Goal: Register for event/course

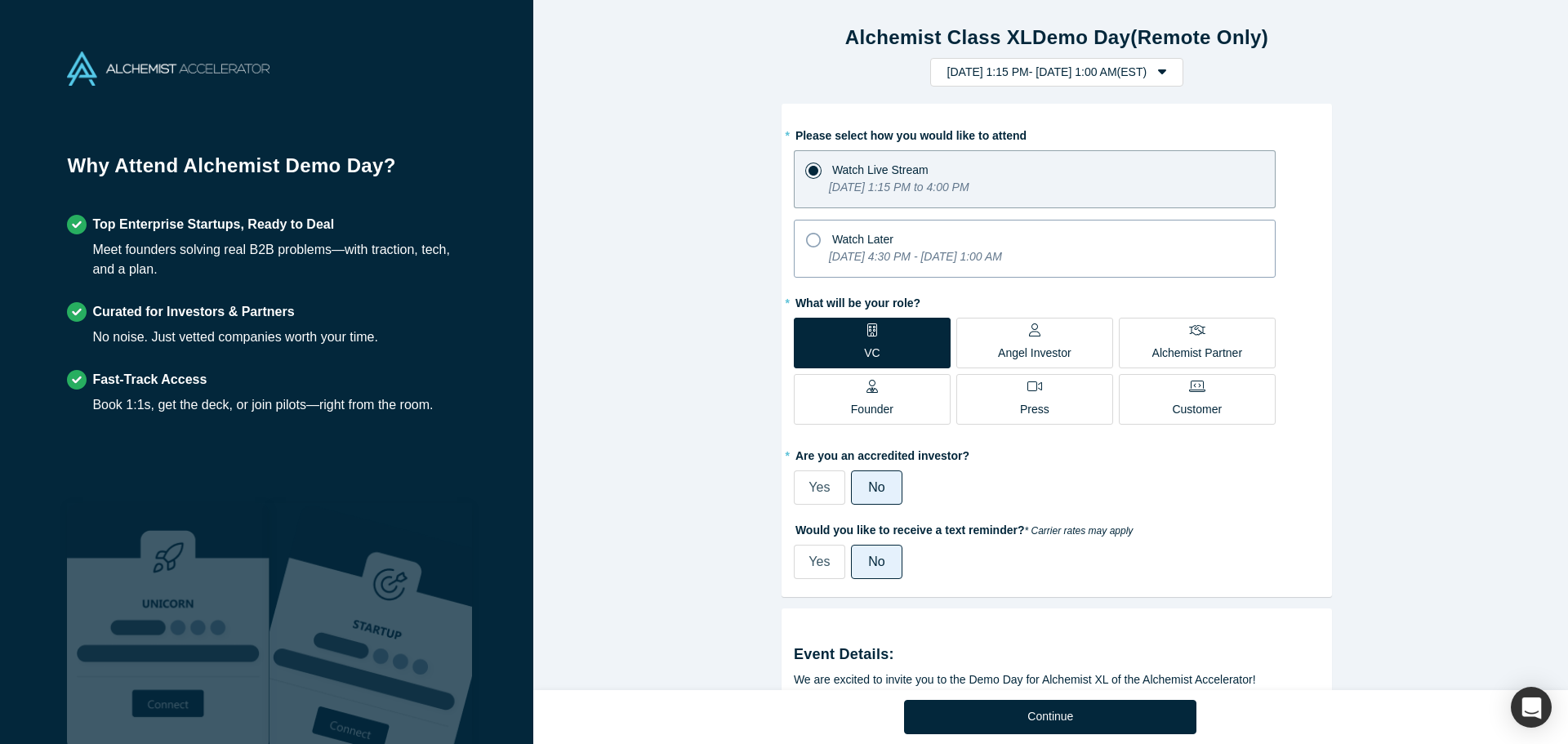
click at [995, 254] on icon "Tuesday, September 30, 2025 4:30 PM - Tuesday, October 7, 2025 1:00 AM" at bounding box center [915, 256] width 173 height 13
click at [0, 0] on input "Watch Later Tuesday, September 30, 2025 4:30 PM - Tuesday, October 7, 2025 1:00…" at bounding box center [0, 0] width 0 height 0
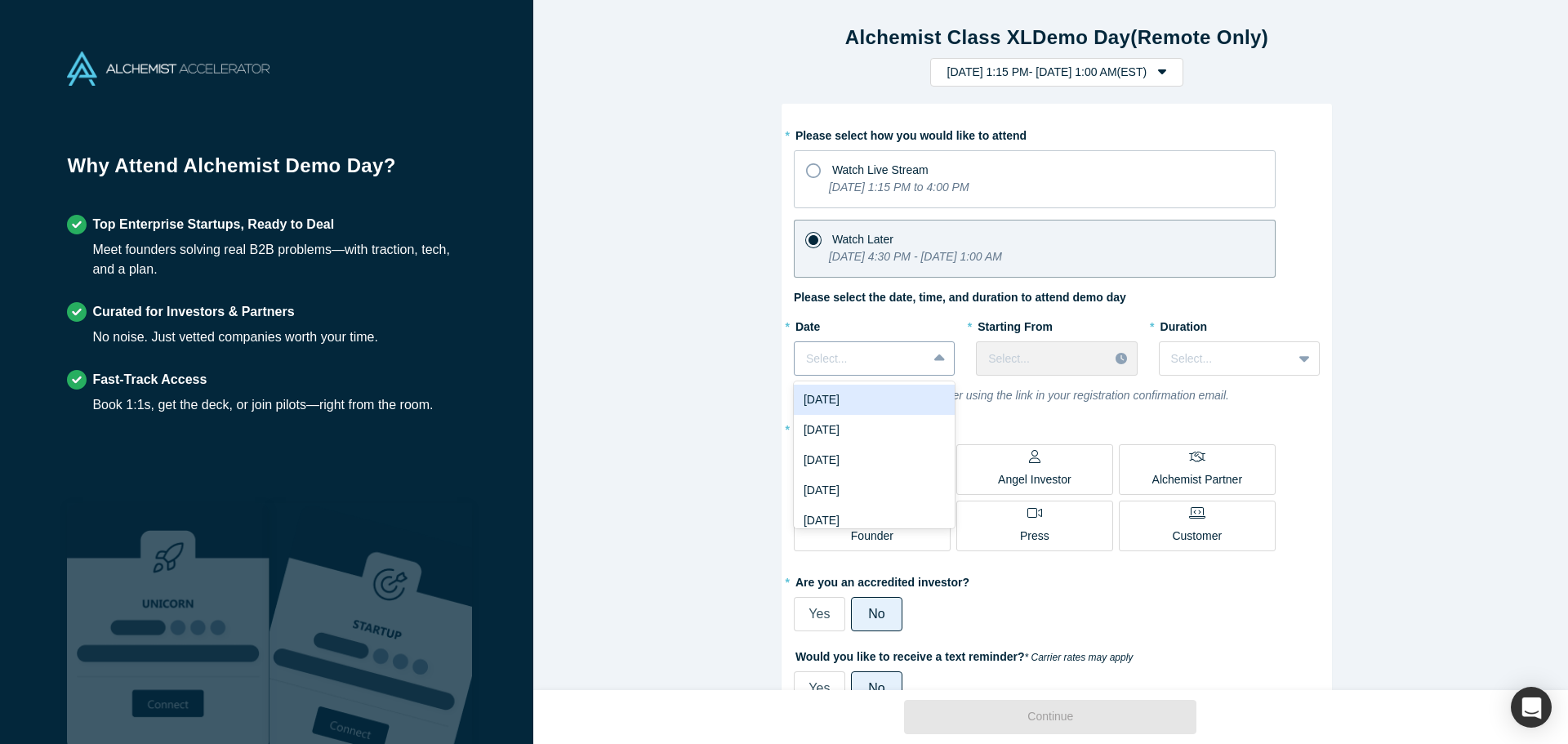
click at [864, 351] on div at bounding box center [860, 358] width 109 height 20
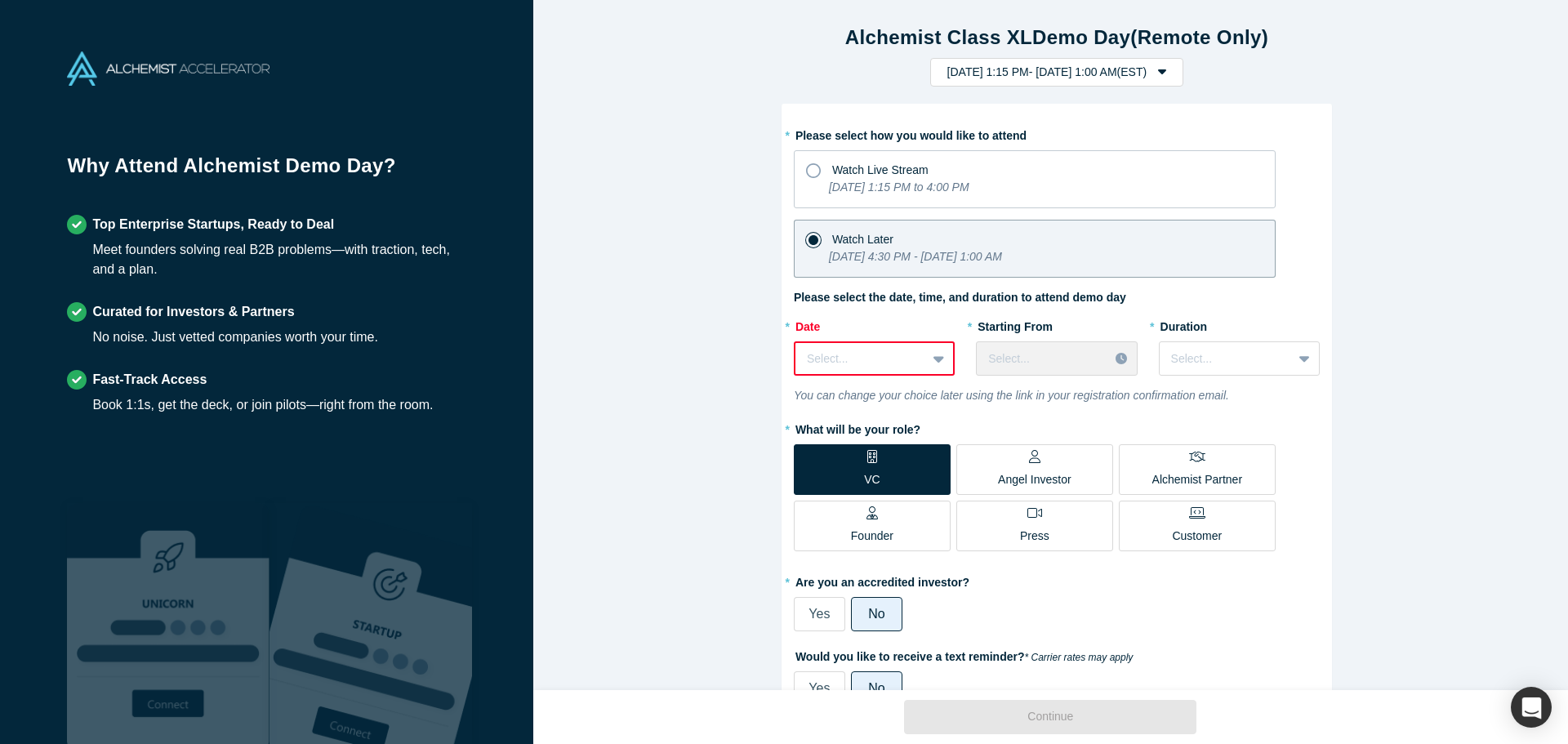
click at [649, 333] on div "Alchemist Class XL Demo Day (Remote Only) Tuesday, September 30, 2025 1:15 PM -…" at bounding box center [1056, 351] width 1046 height 702
click at [868, 189] on icon "Tuesday, September 30, 2025 1:15 PM to 4:00 PM" at bounding box center [899, 187] width 141 height 13
click at [0, 0] on input "Watch Live Stream Tuesday, September 30, 2025 1:15 PM to 4:00 PM" at bounding box center [0, 0] width 0 height 0
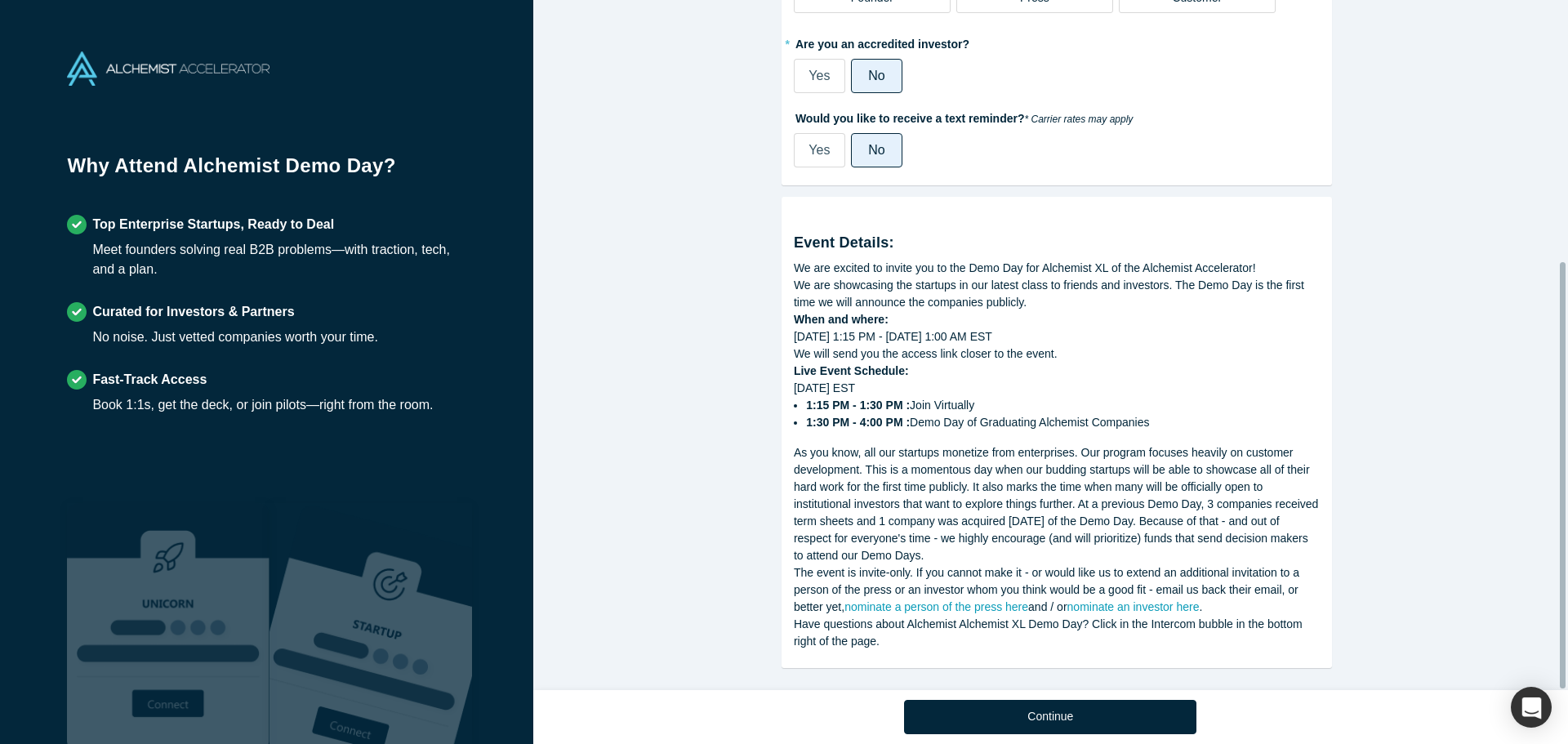
scroll to position [422, 0]
click at [1036, 722] on button "Continue" at bounding box center [1050, 716] width 293 height 34
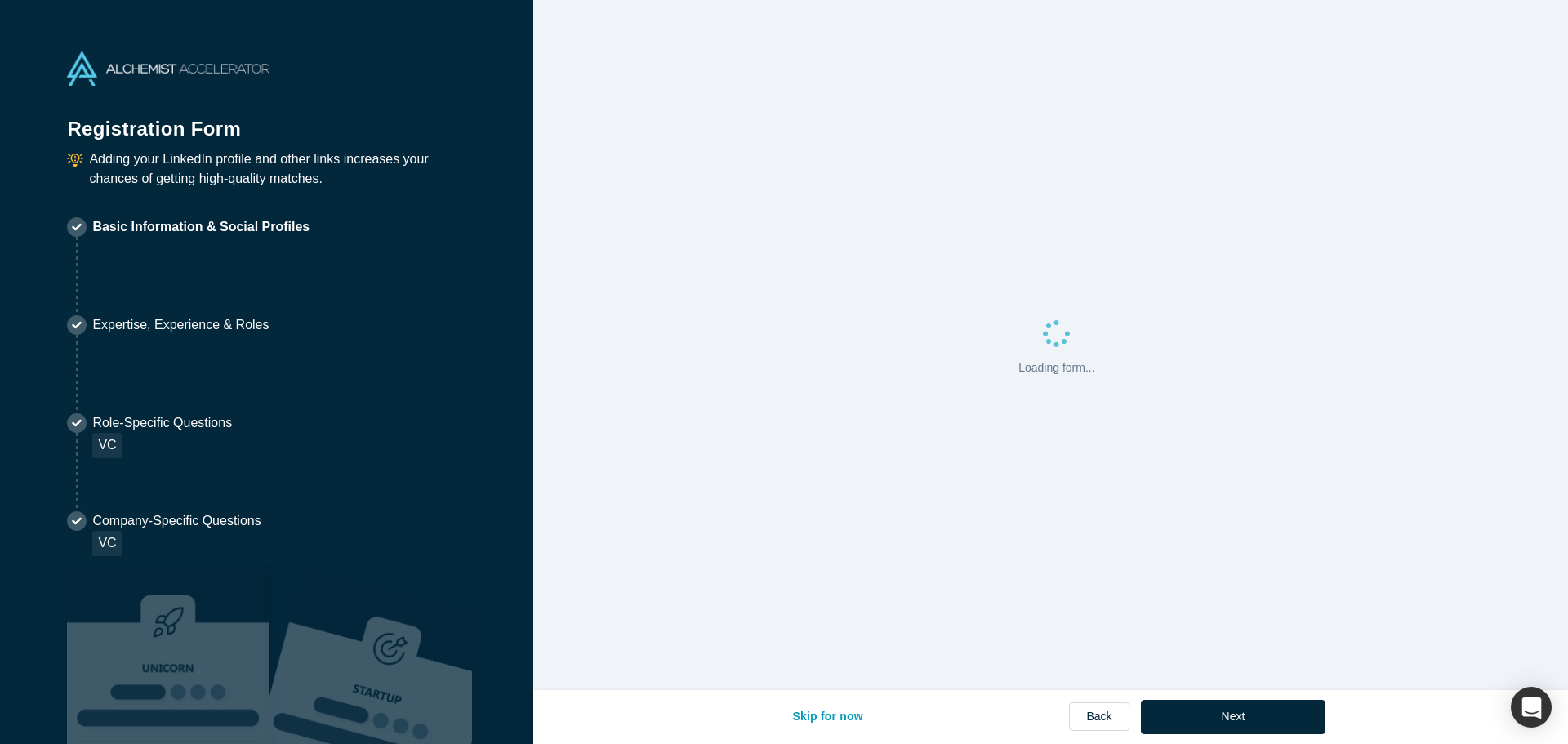
select select "US"
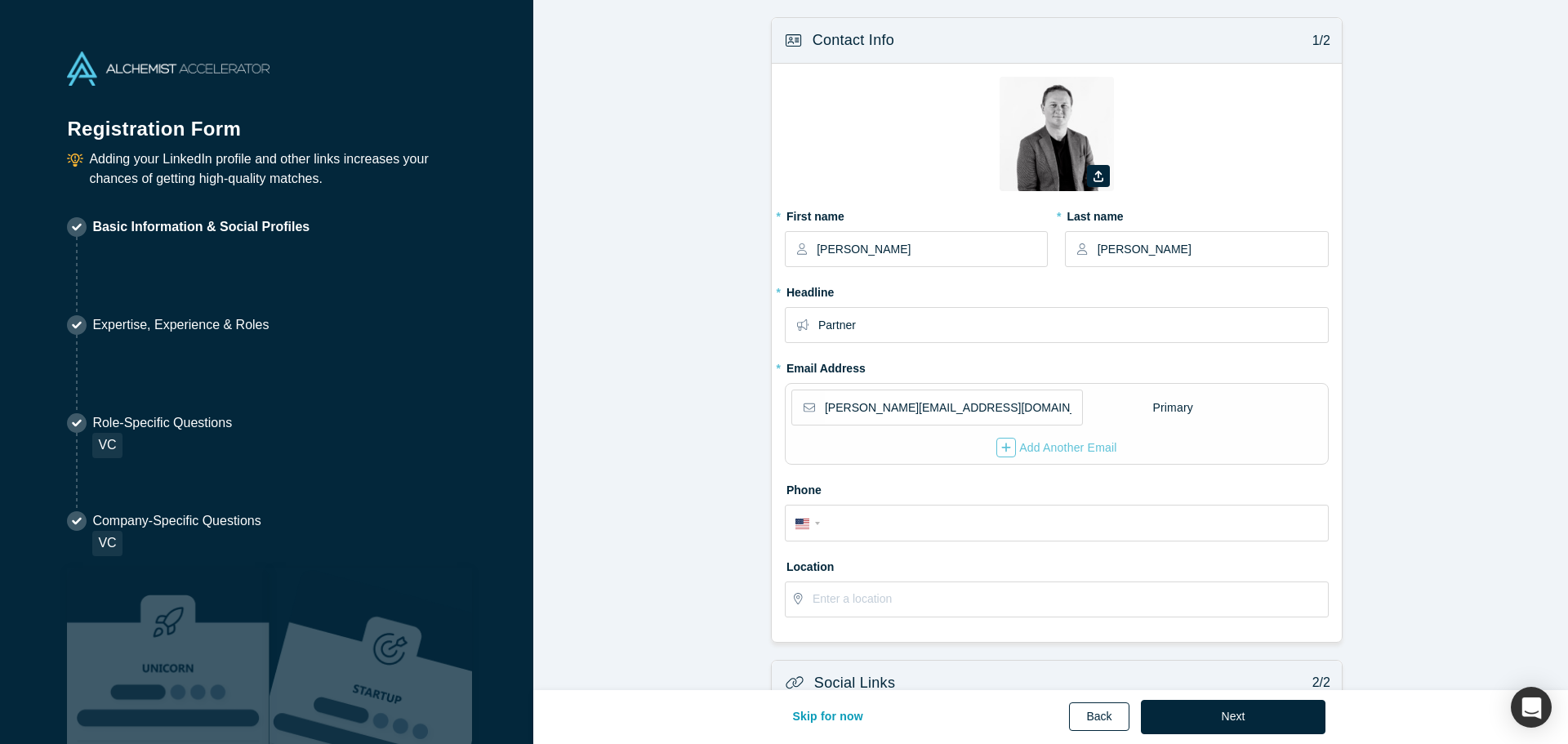
click at [1109, 707] on link "Back" at bounding box center [1099, 716] width 59 height 29
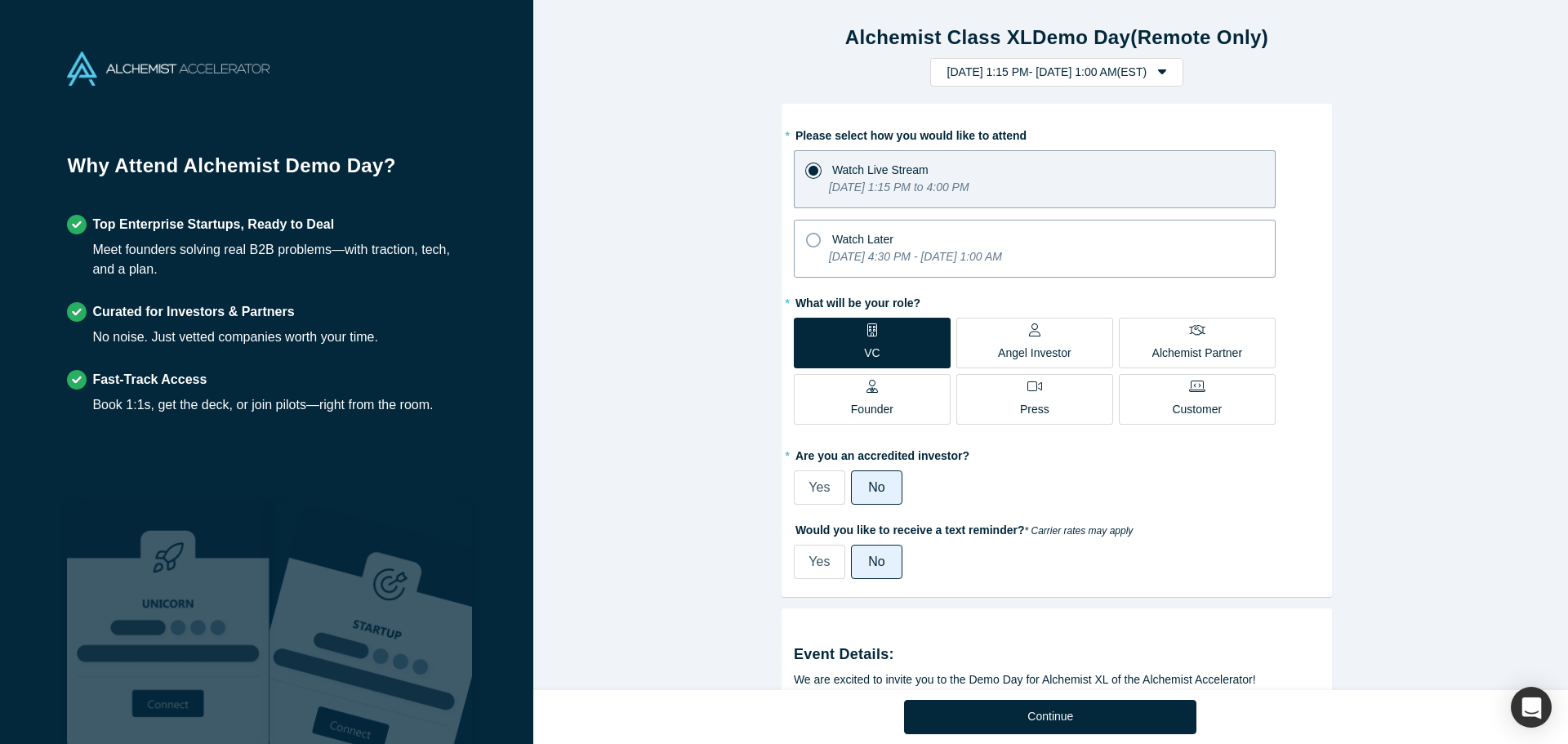
click at [1002, 260] on icon "Tuesday, September 30, 2025 4:30 PM - Tuesday, October 7, 2025 1:00 AM" at bounding box center [915, 256] width 173 height 13
click at [0, 0] on input "Watch Later Tuesday, September 30, 2025 4:30 PM - Tuesday, October 7, 2025 1:00…" at bounding box center [0, 0] width 0 height 0
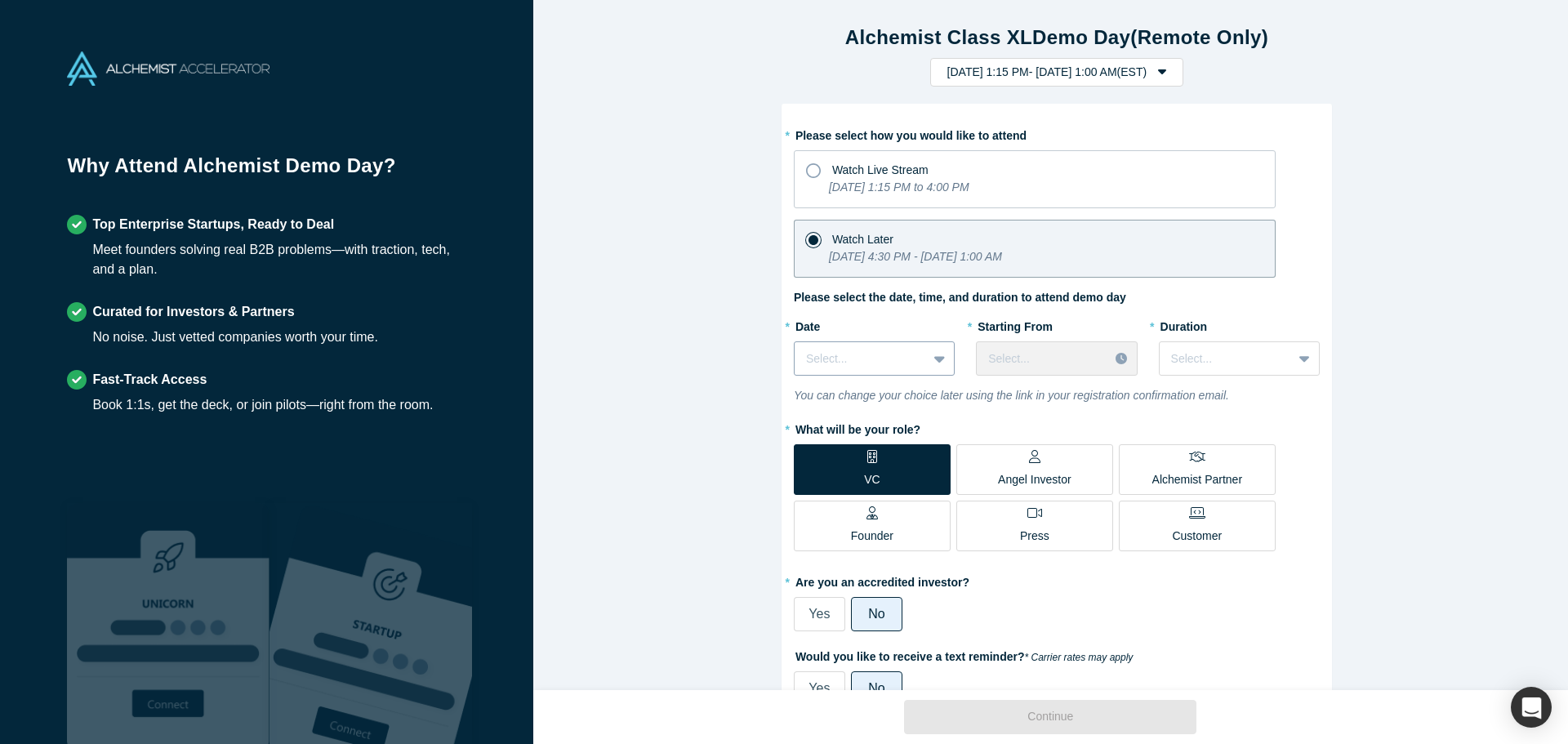
click at [906, 351] on div at bounding box center [860, 358] width 109 height 20
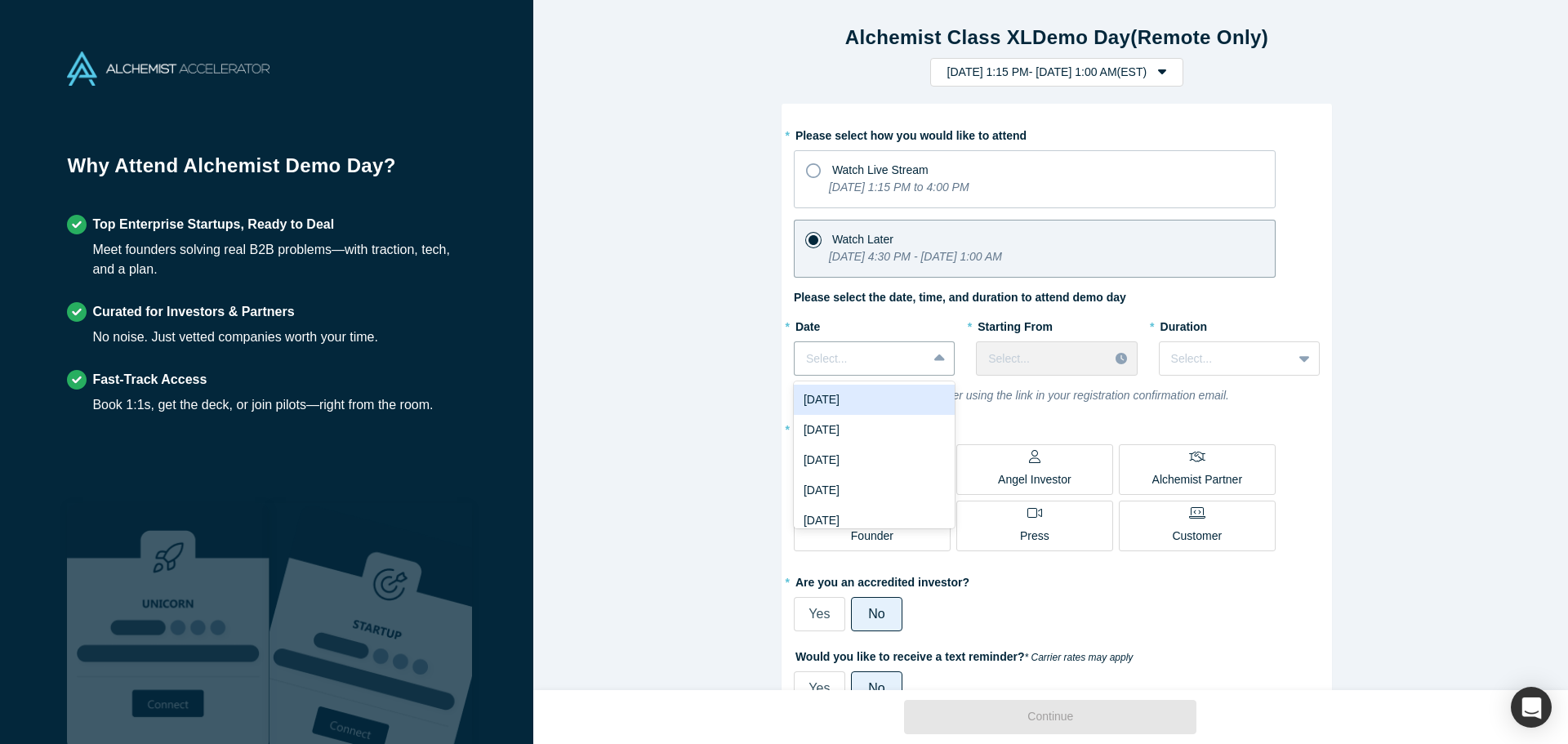
click at [908, 406] on div "Tue, Sep 30, 2025" at bounding box center [874, 399] width 161 height 31
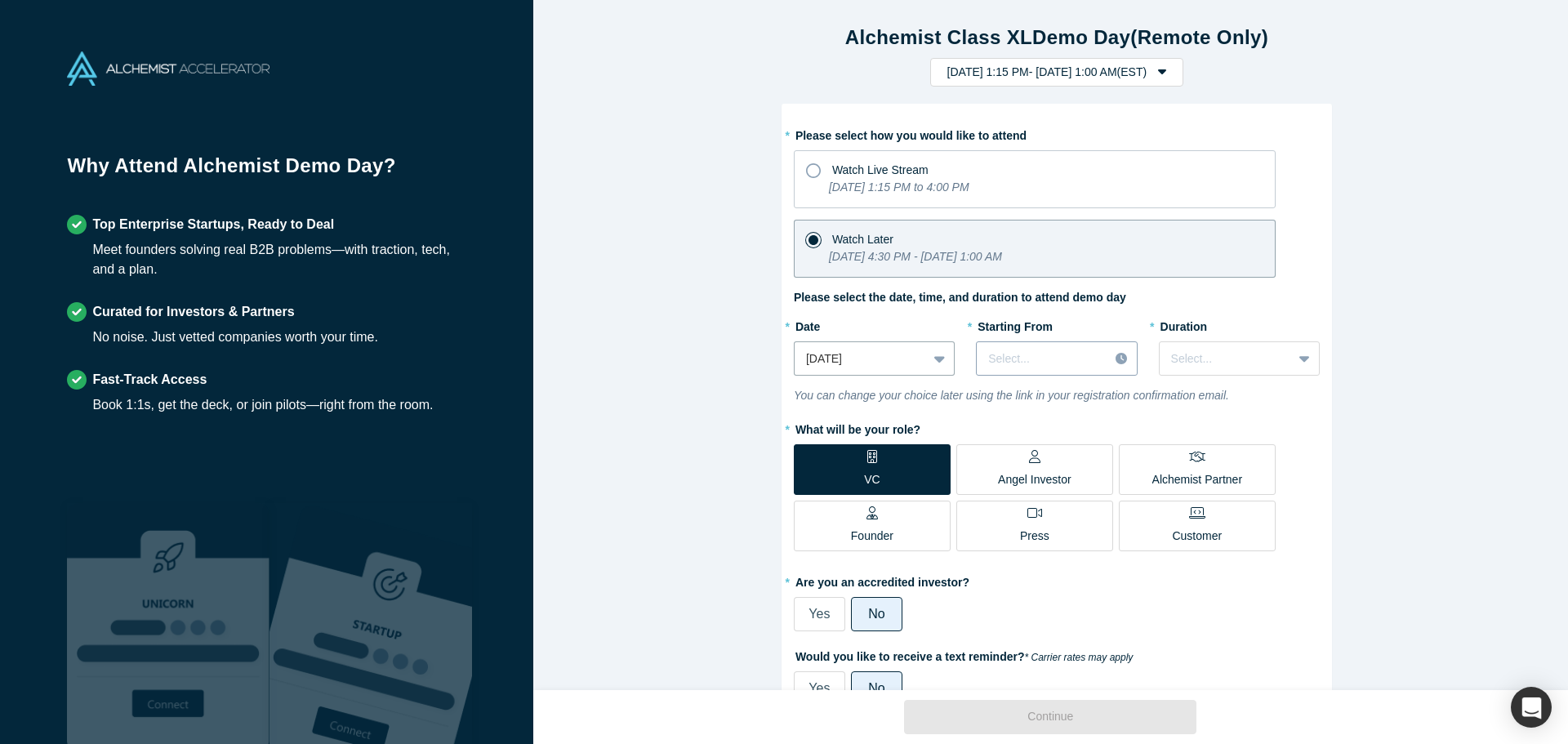
click at [1022, 358] on div at bounding box center [1042, 358] width 108 height 20
click at [1057, 436] on div "4:30 PM (EST)" at bounding box center [1056, 430] width 161 height 31
click at [1191, 361] on div at bounding box center [1225, 358] width 109 height 20
click at [970, 184] on icon "Tuesday, September 30, 2025 1:15 PM to 4:00 PM" at bounding box center [899, 187] width 141 height 13
click at [0, 0] on input "Watch Live Stream Tuesday, September 30, 2025 1:15 PM to 4:00 PM" at bounding box center [0, 0] width 0 height 0
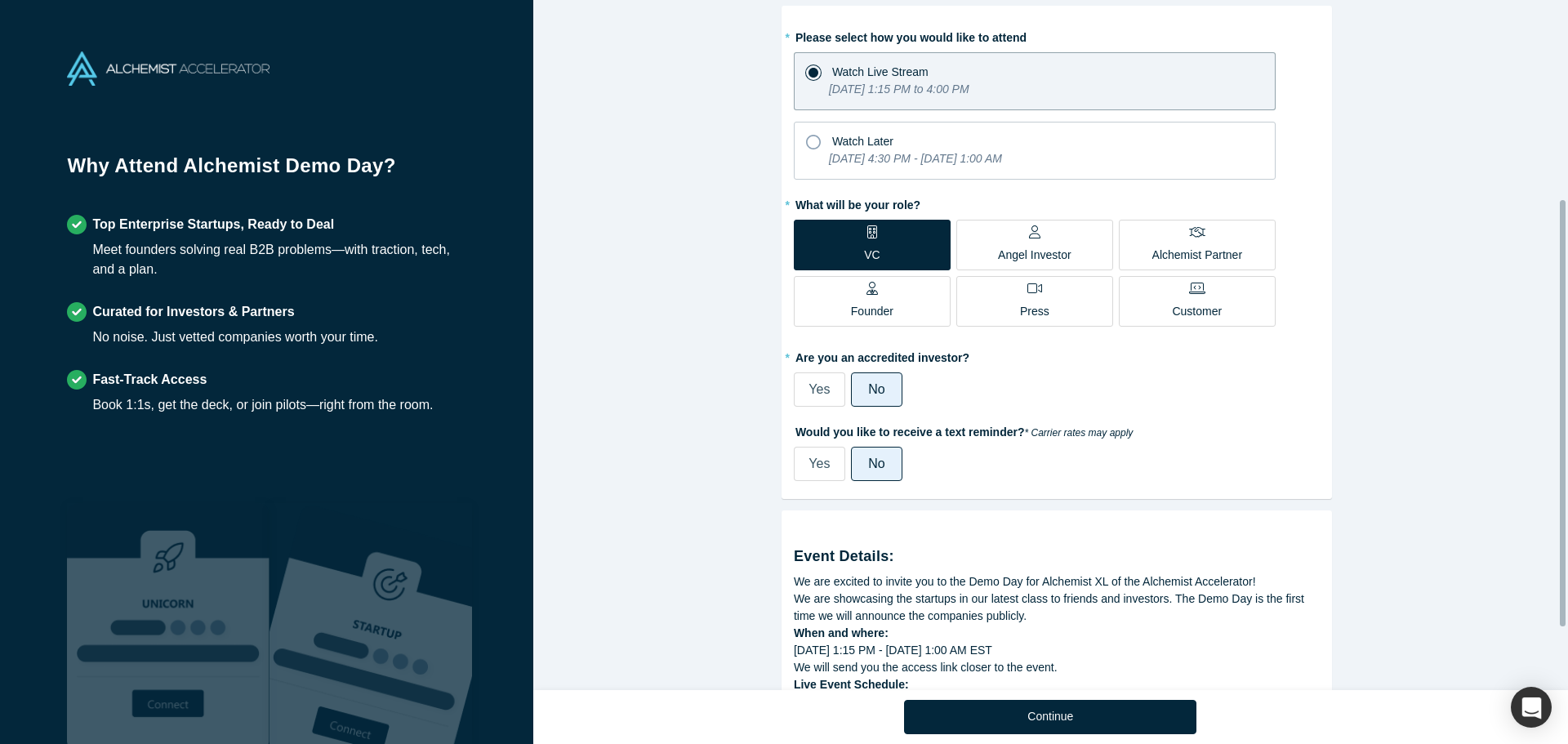
scroll to position [327, 0]
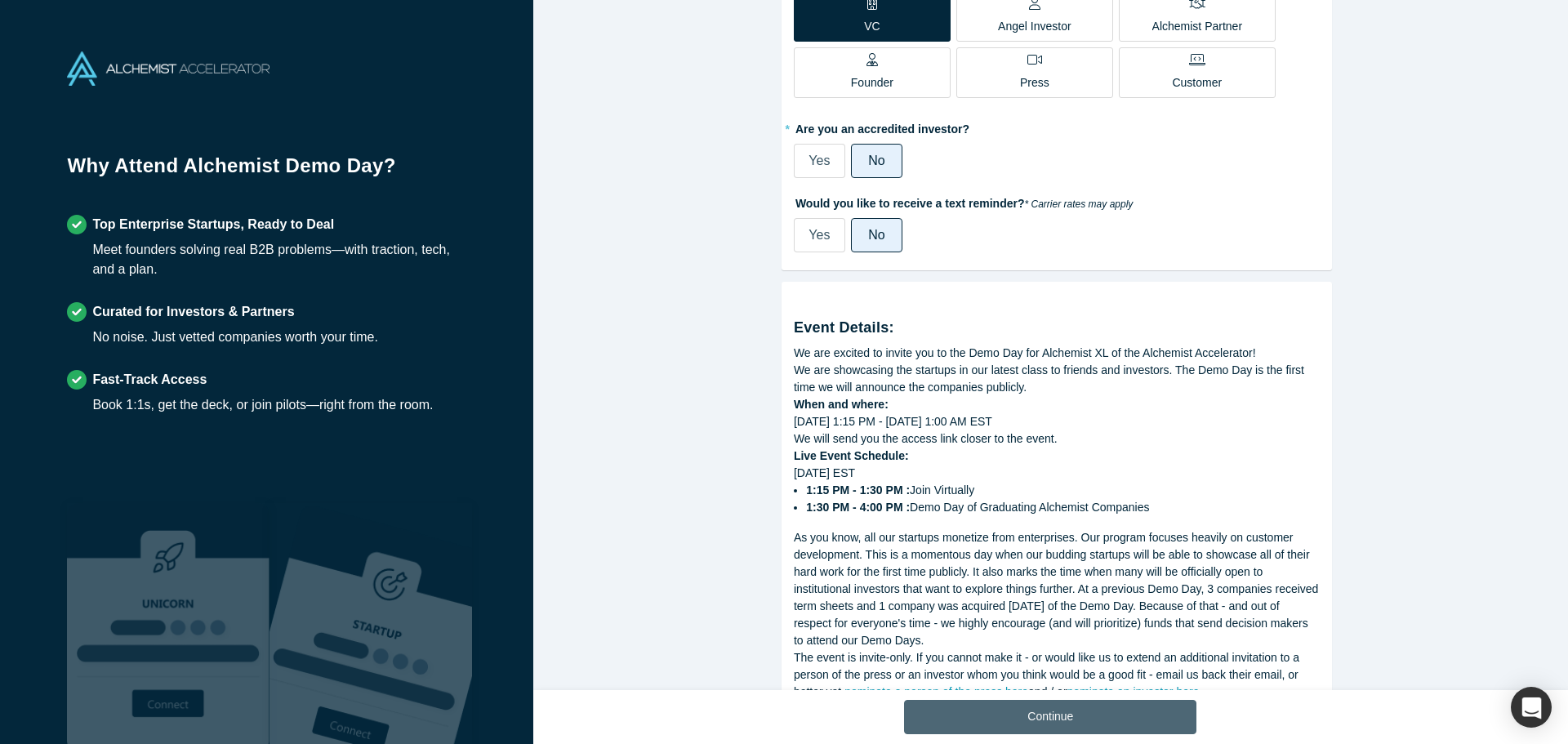
click at [1081, 721] on button "Continue" at bounding box center [1050, 716] width 293 height 34
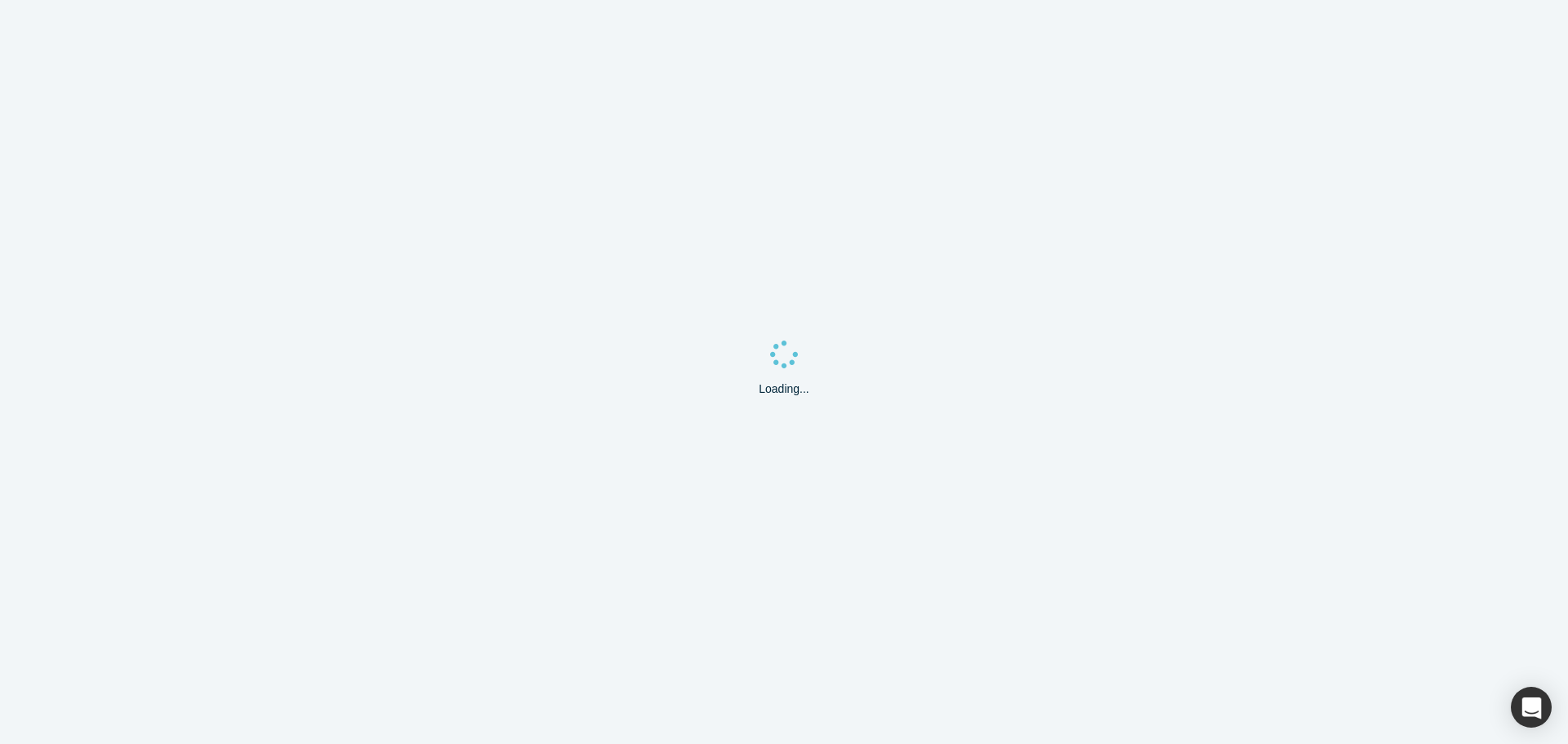
select select "US"
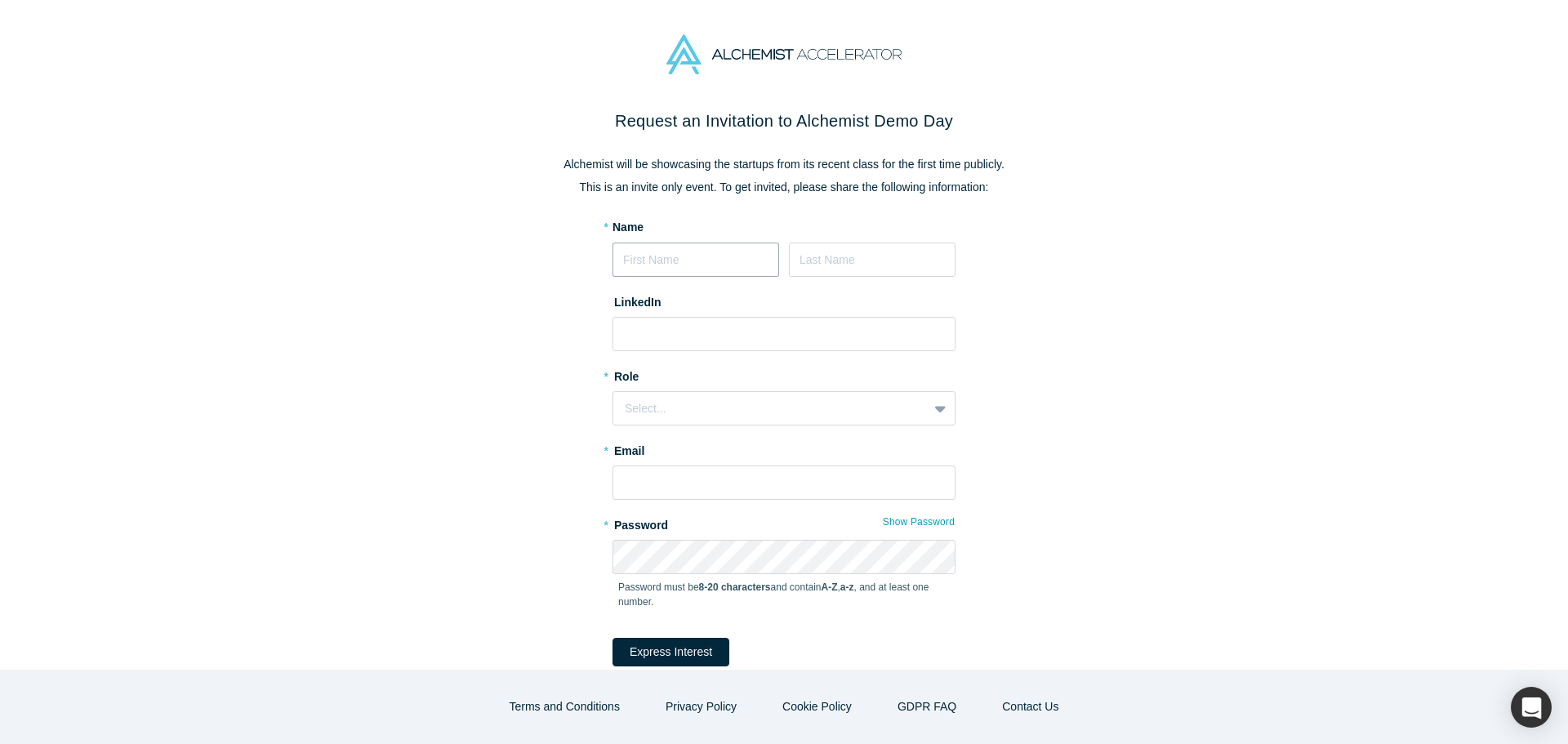
click at [688, 258] on input at bounding box center [695, 259] width 167 height 34
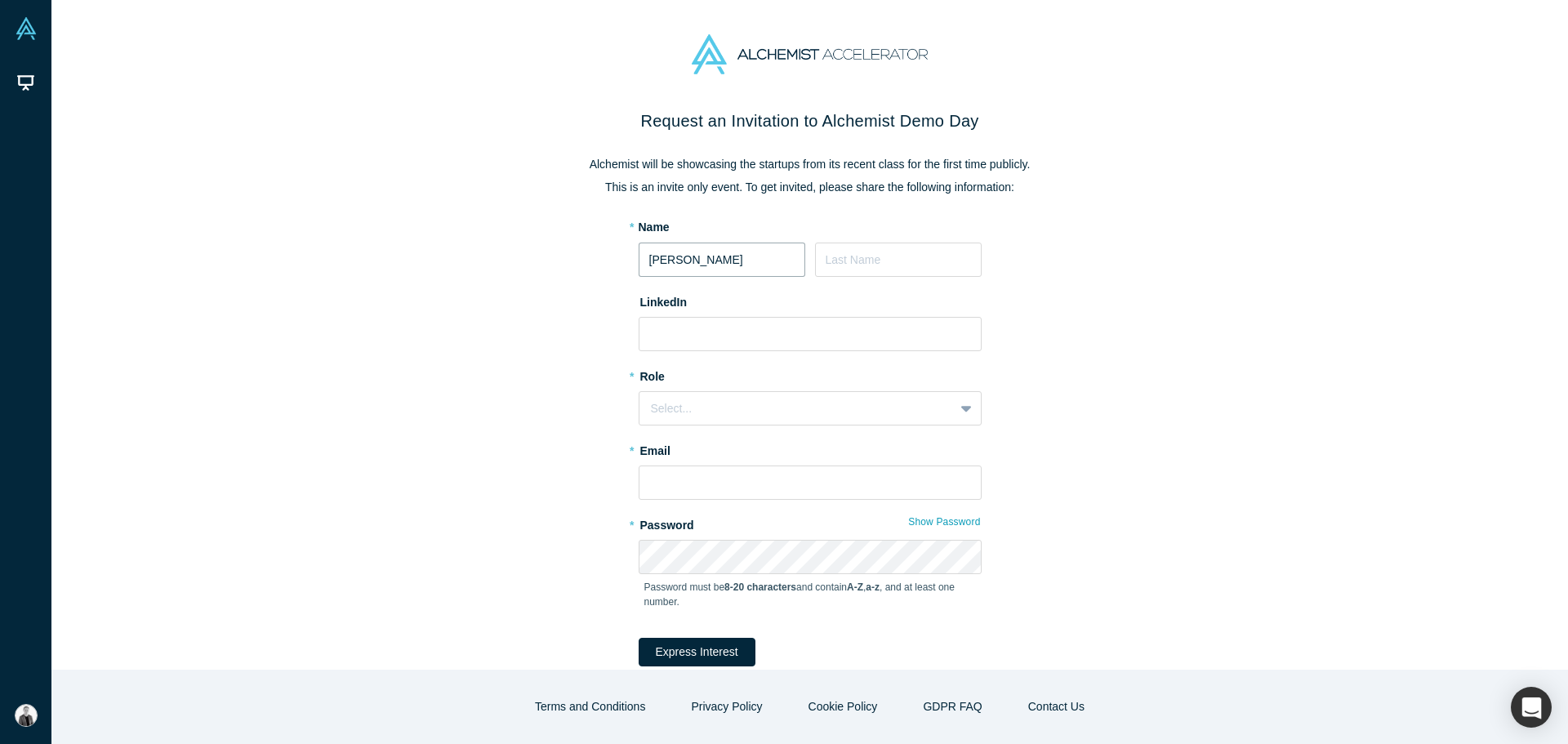
type input "[PERSON_NAME]"
click at [817, 251] on input at bounding box center [898, 259] width 167 height 34
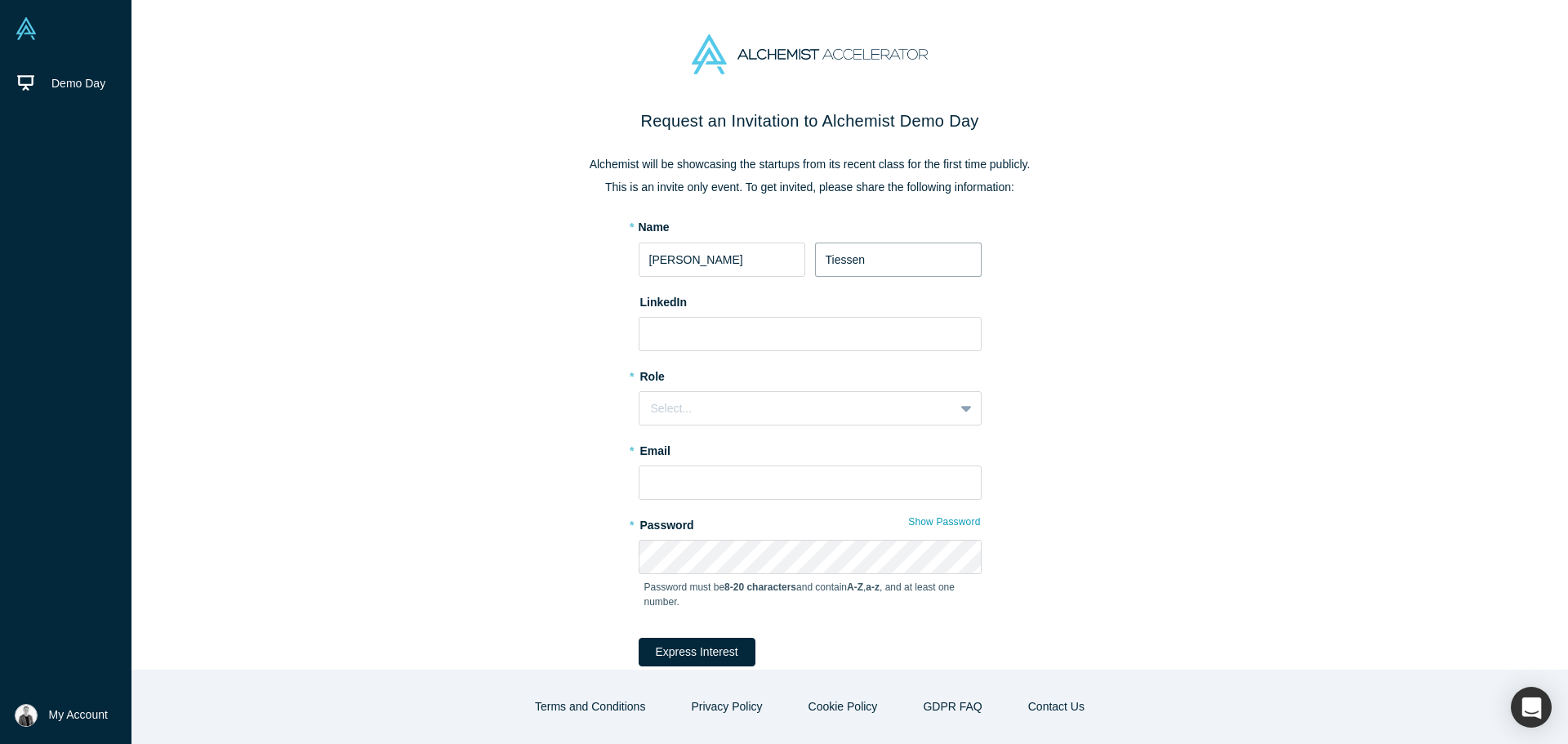
type input "Tiessen"
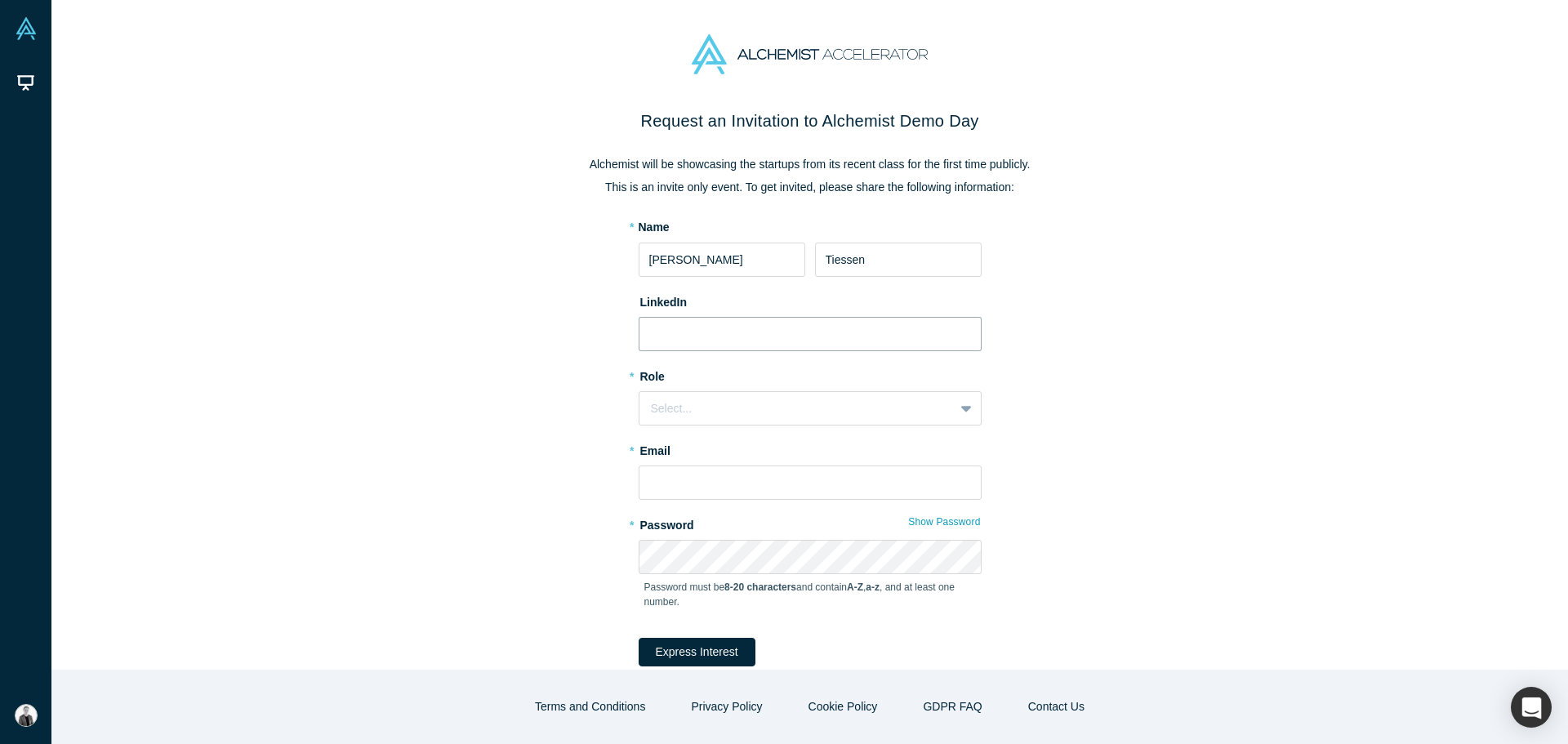
click at [748, 331] on input at bounding box center [810, 334] width 343 height 34
paste input "[URL][DOMAIN_NAME][PERSON_NAME]"
type input "[URL][DOMAIN_NAME][PERSON_NAME]"
click at [719, 395] on div "Select..." at bounding box center [810, 408] width 343 height 34
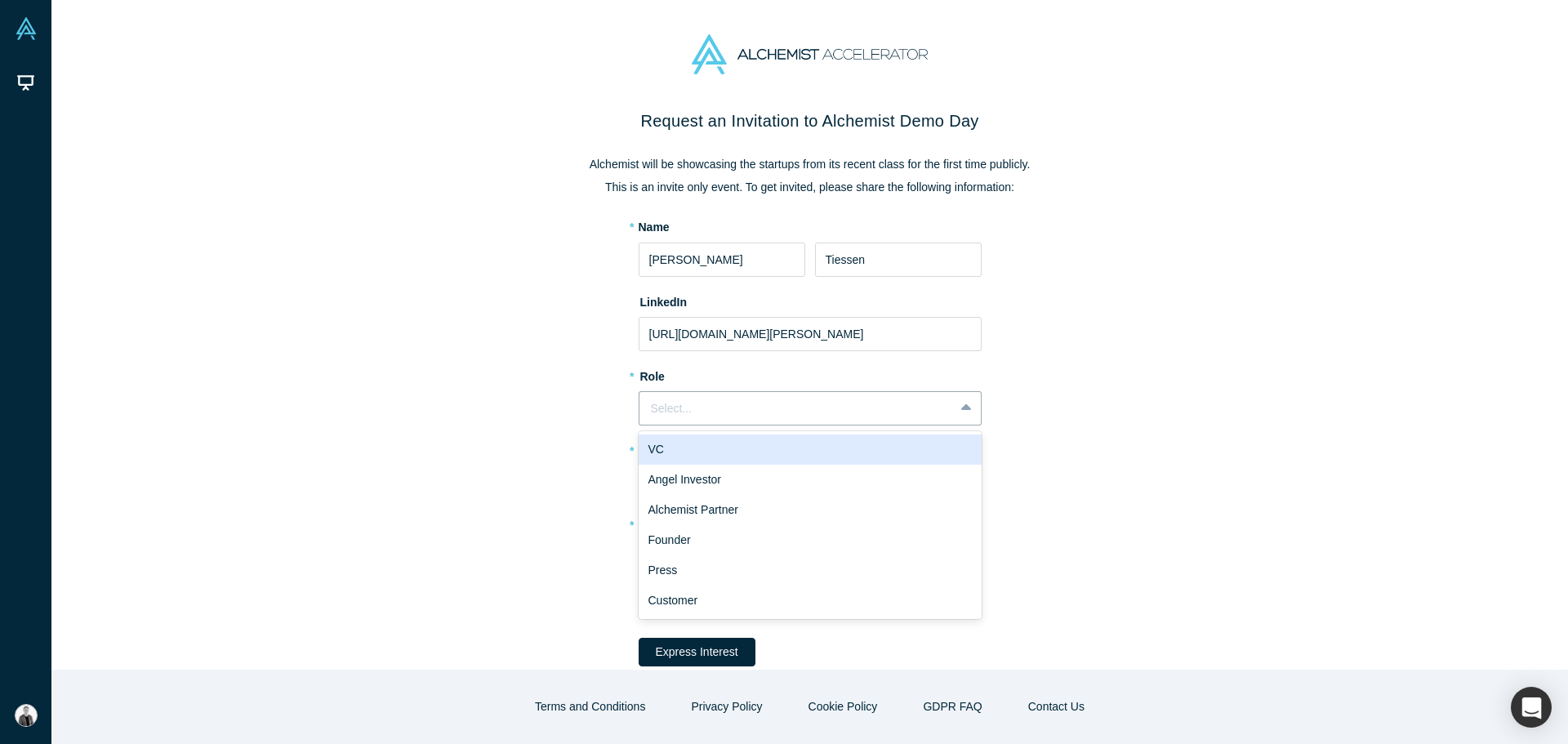
click at [682, 444] on div "VC" at bounding box center [810, 449] width 343 height 31
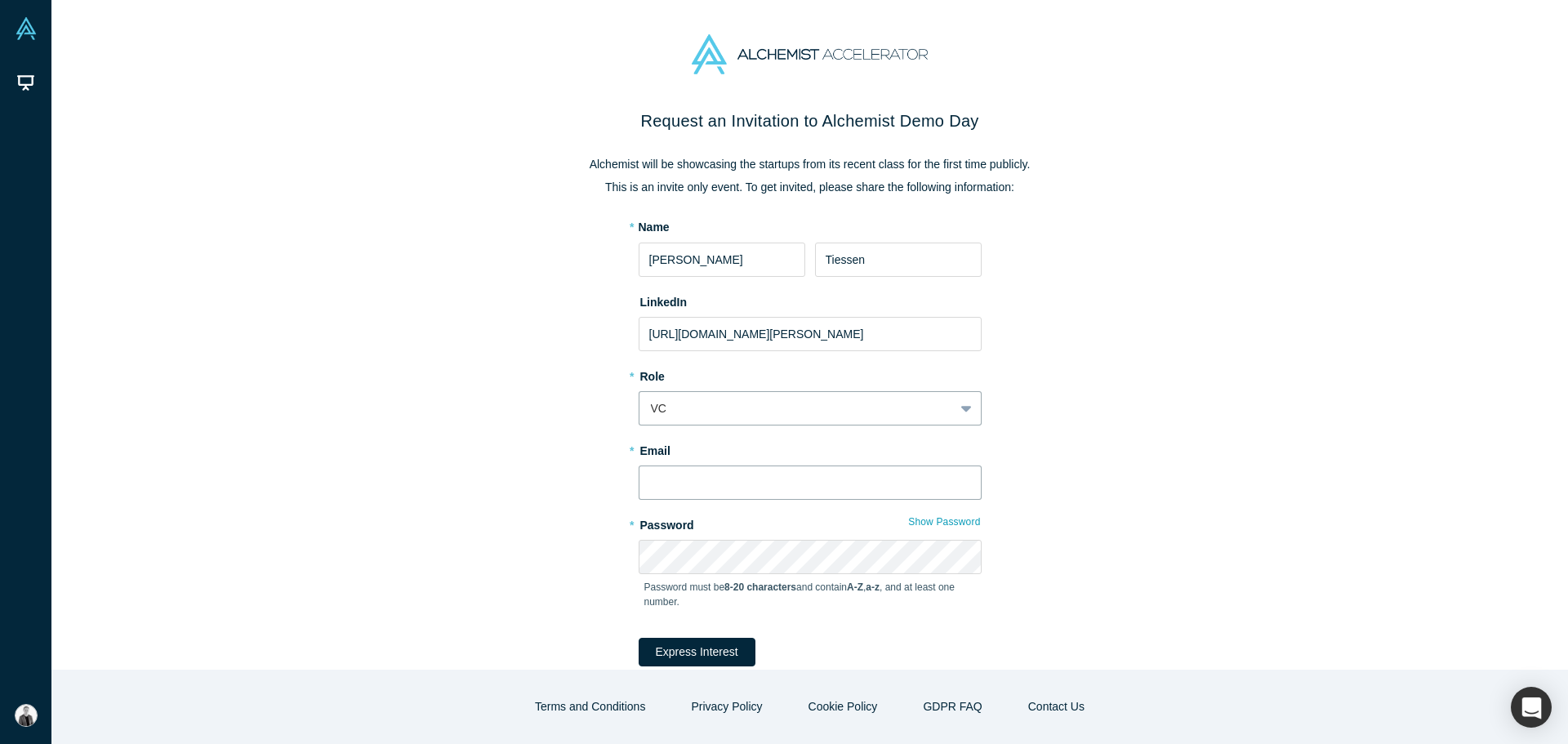
click at [676, 480] on input "text" at bounding box center [810, 482] width 343 height 34
type input "[PERSON_NAME][EMAIL_ADDRESS][DOMAIN_NAME]"
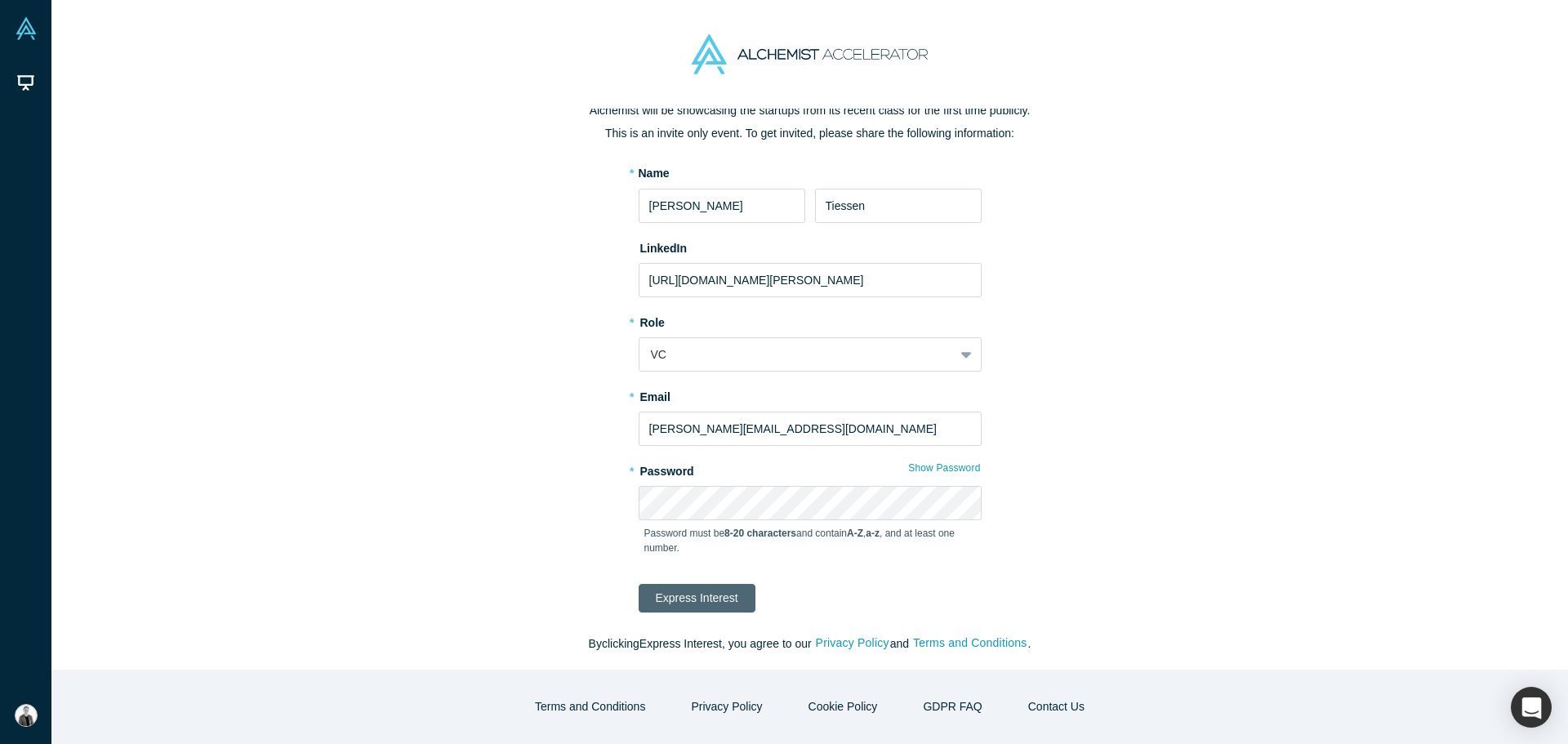
click at [713, 602] on button "Express Interest" at bounding box center [697, 597] width 117 height 29
